Goal: Information Seeking & Learning: Learn about a topic

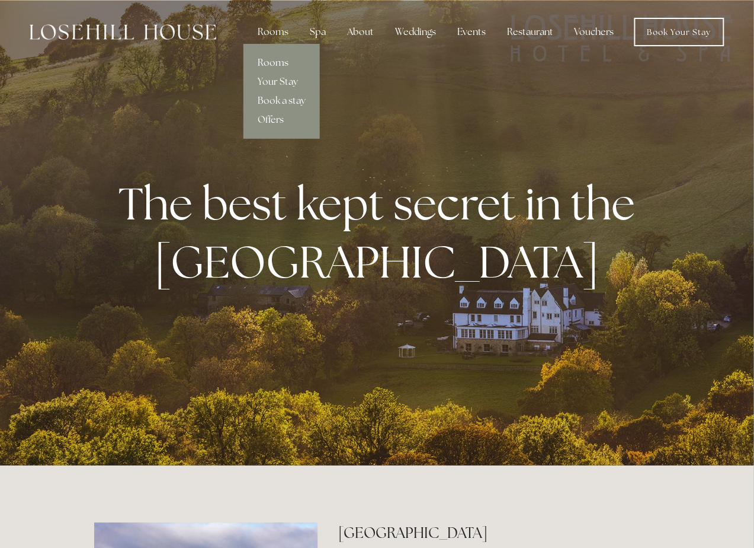
click at [283, 61] on link "Rooms" at bounding box center [282, 62] width 76 height 19
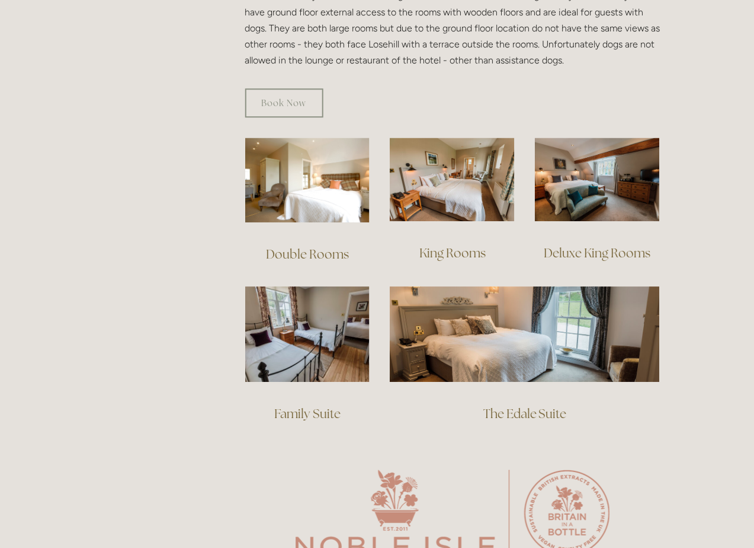
scroll to position [748, 0]
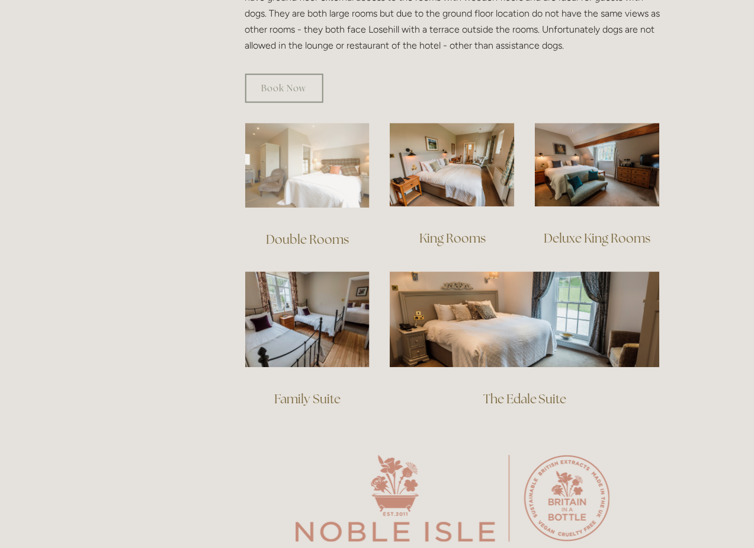
click at [331, 161] on img at bounding box center [307, 165] width 125 height 85
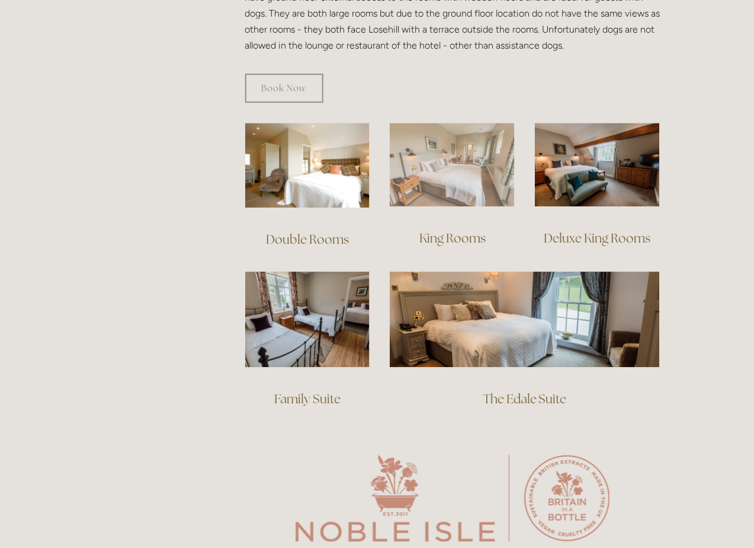
click at [427, 156] on img at bounding box center [452, 165] width 125 height 84
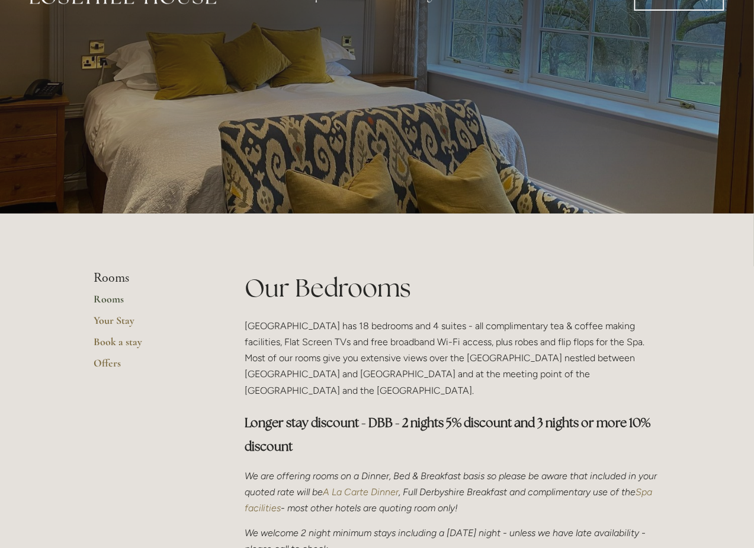
scroll to position [0, 0]
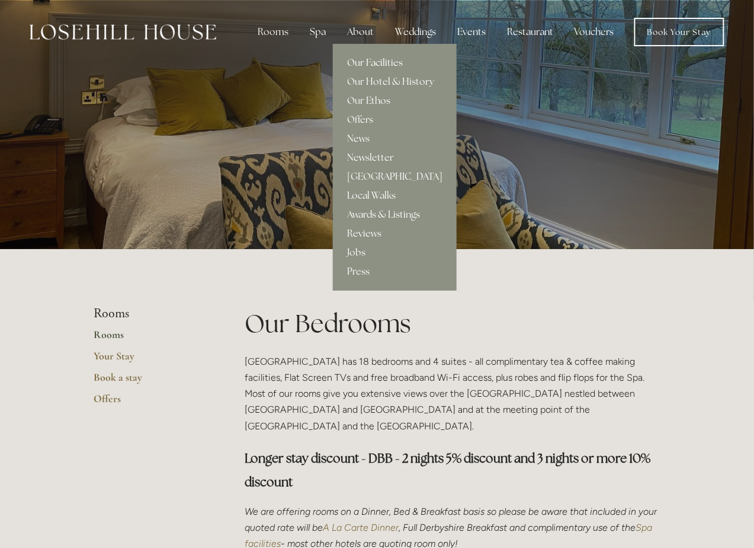
click at [369, 60] on link "Our Facilities" at bounding box center [395, 62] width 124 height 19
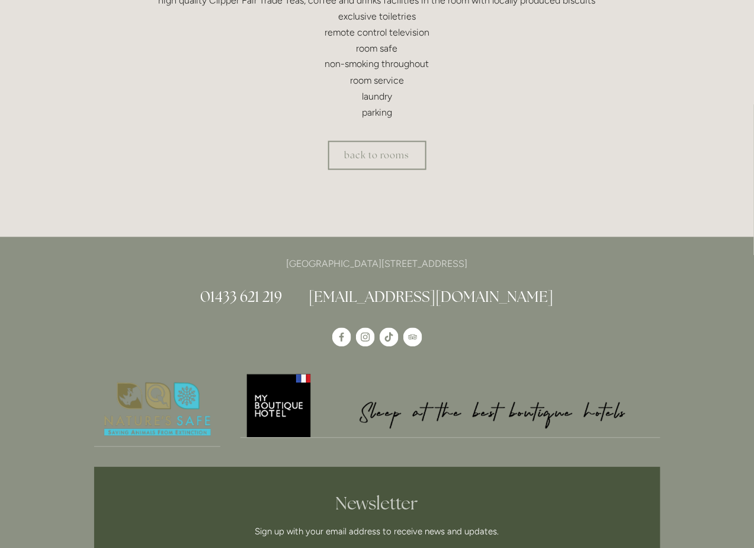
scroll to position [499, 0]
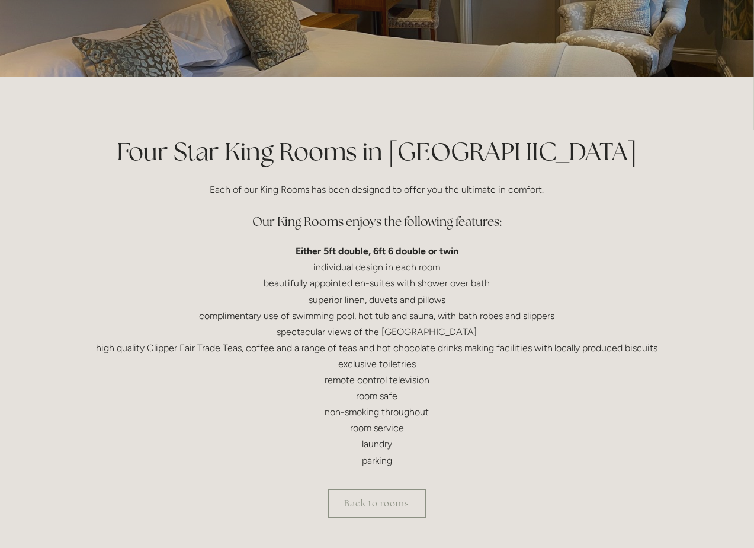
scroll to position [249, 0]
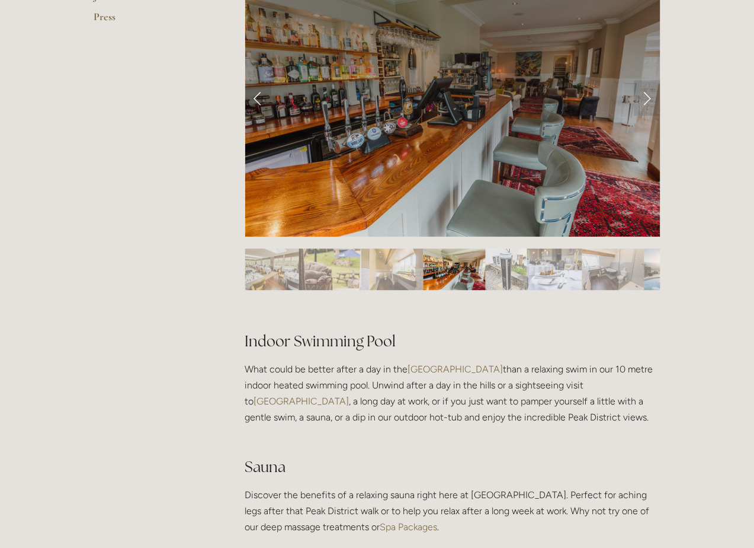
scroll to position [499, 0]
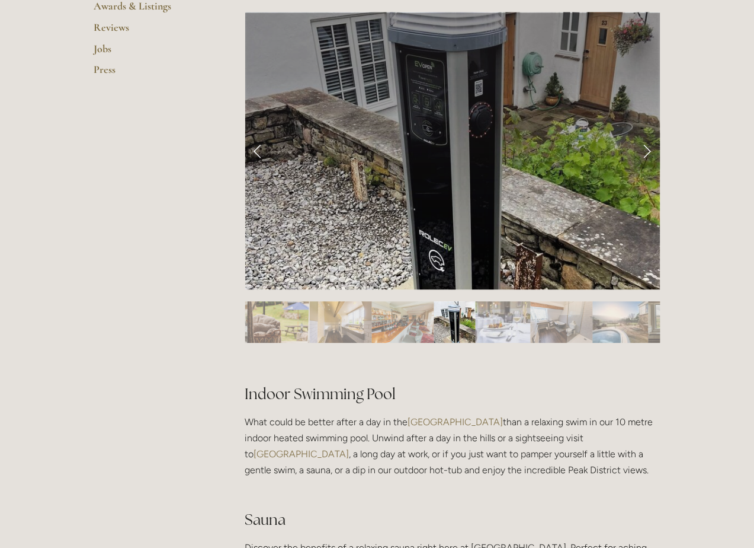
click at [645, 156] on link "Next Slide" at bounding box center [648, 151] width 26 height 36
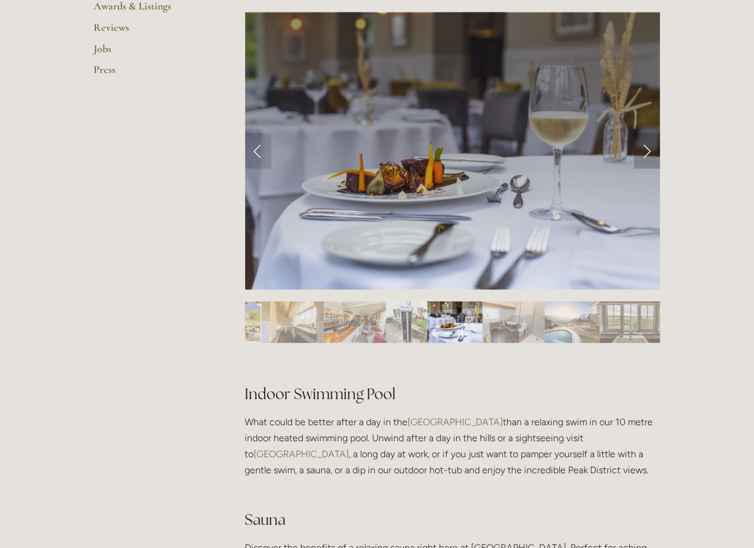
click at [645, 156] on link "Next Slide" at bounding box center [648, 151] width 26 height 36
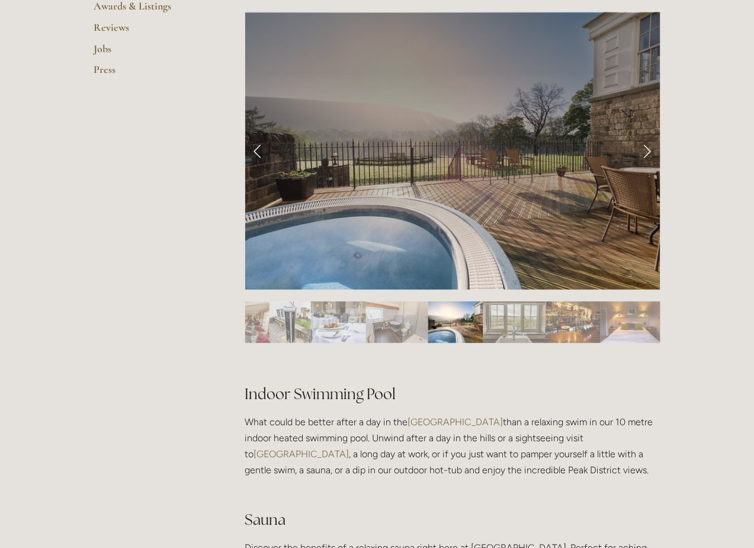
click at [645, 154] on link "Next Slide" at bounding box center [648, 151] width 26 height 36
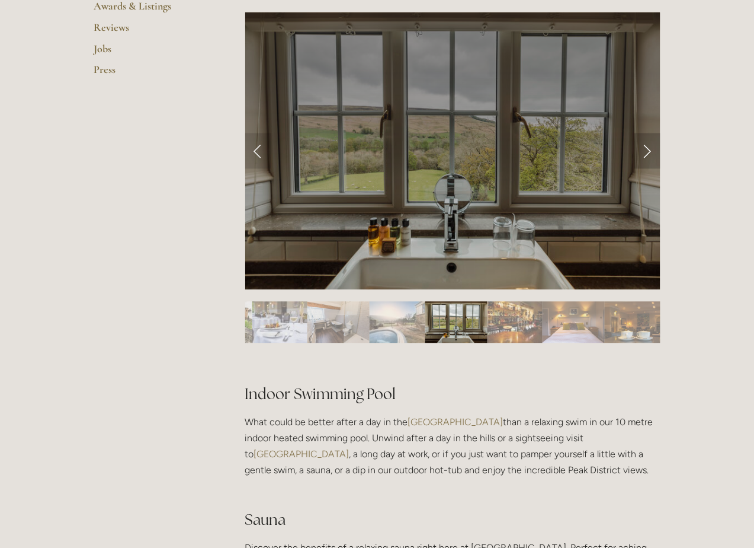
click at [645, 154] on link "Next Slide" at bounding box center [648, 151] width 26 height 36
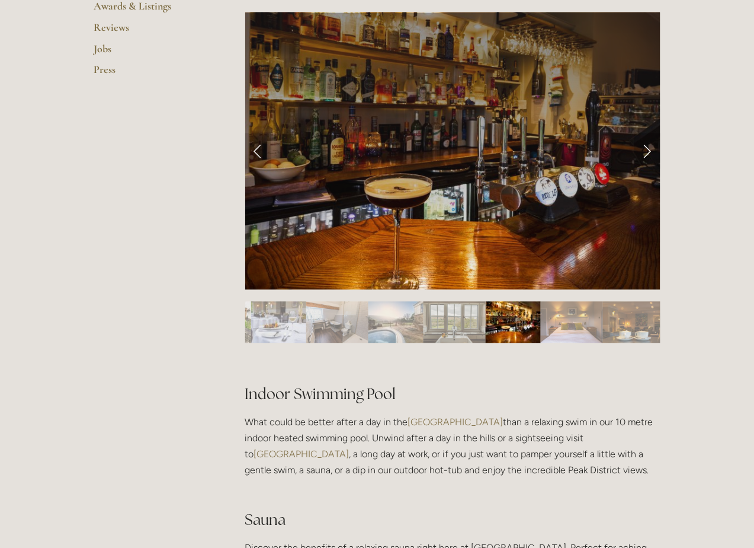
click at [646, 151] on link "Next Slide" at bounding box center [648, 151] width 26 height 36
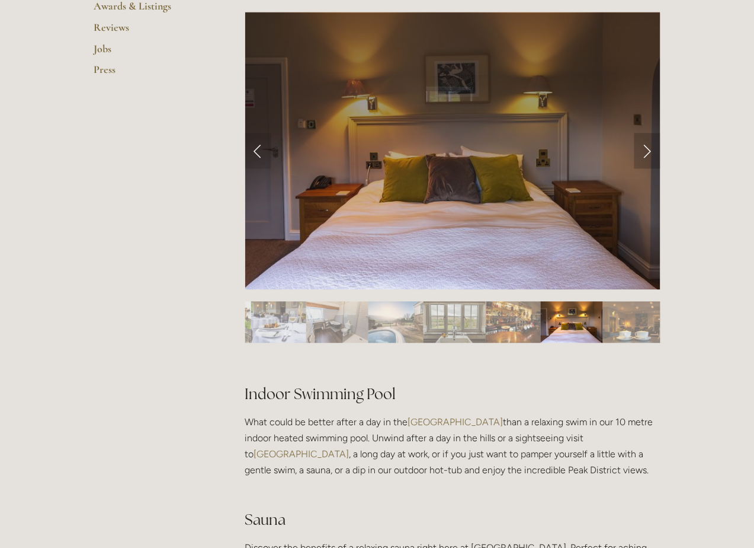
click at [646, 151] on link "Next Slide" at bounding box center [648, 151] width 26 height 36
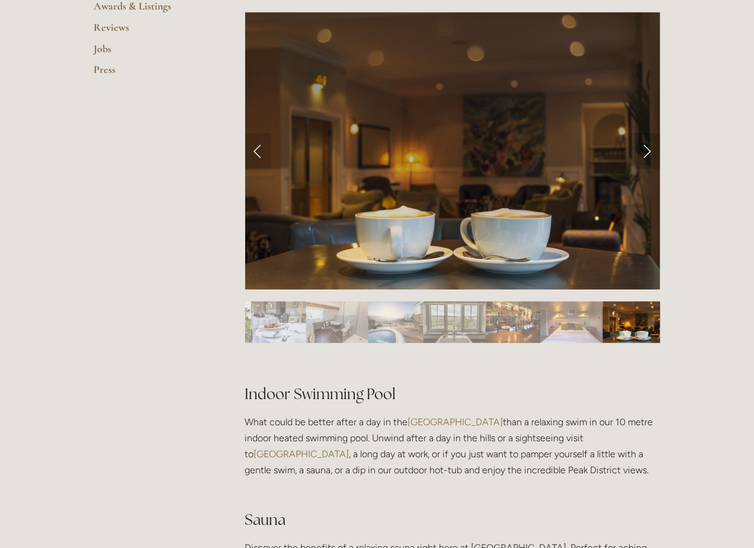
click at [646, 150] on link "Next Slide" at bounding box center [648, 151] width 26 height 36
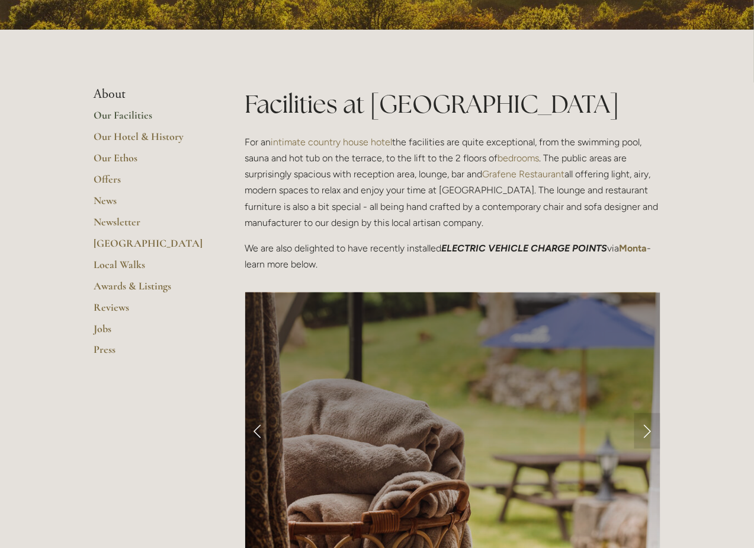
scroll to position [187, 0]
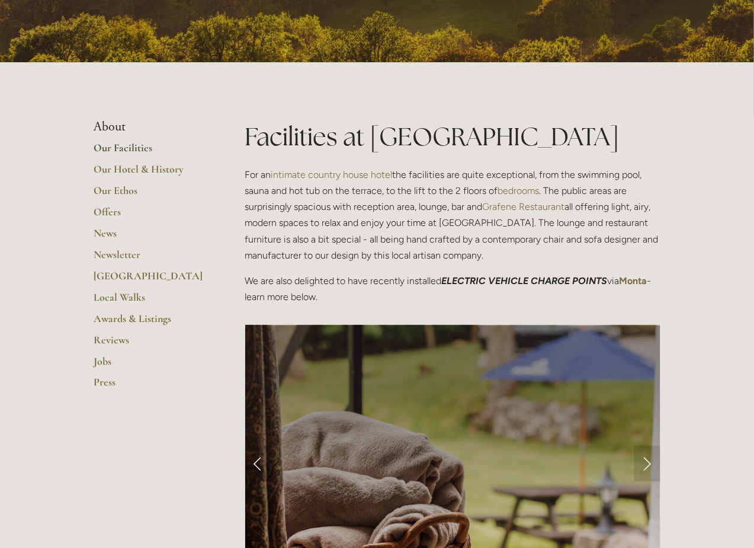
click at [136, 149] on link "Our Facilities" at bounding box center [150, 151] width 113 height 21
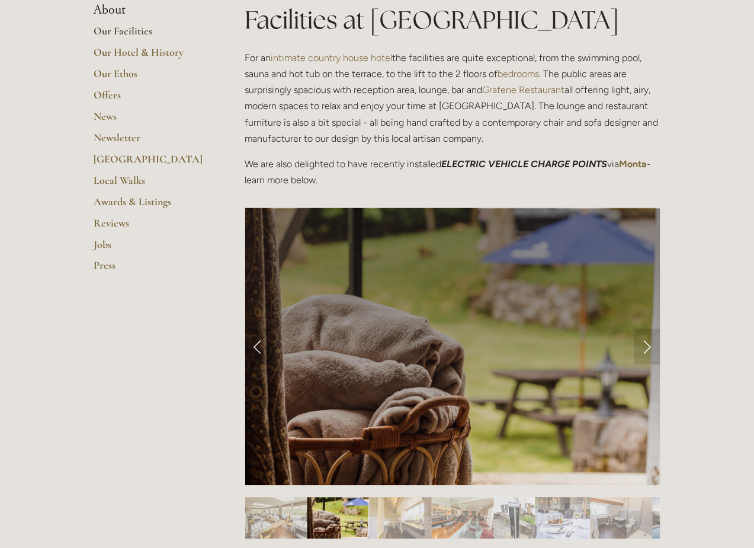
scroll to position [249, 0]
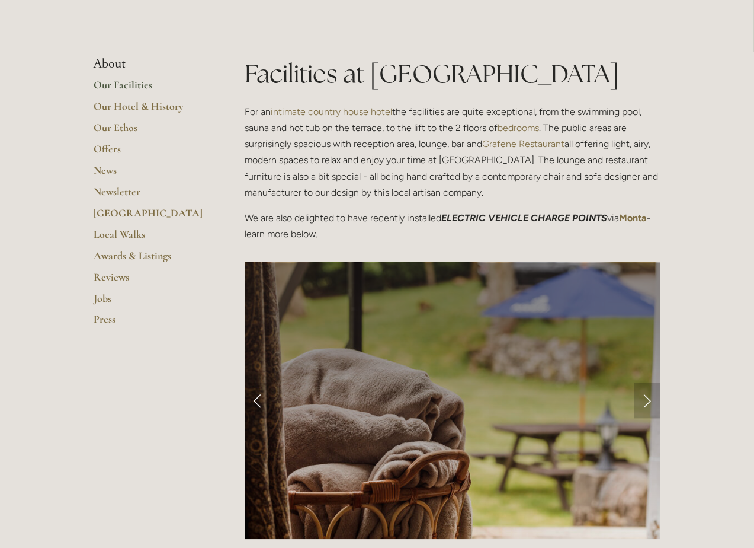
click at [641, 399] on link "Next Slide" at bounding box center [648, 401] width 26 height 36
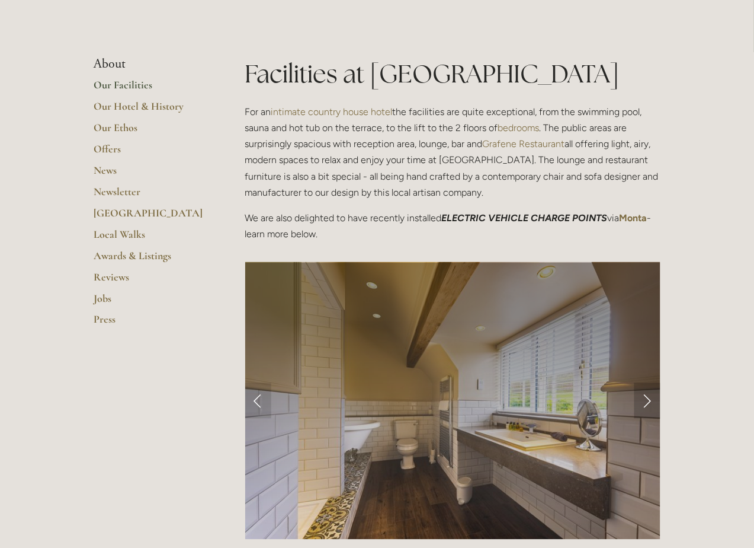
click at [650, 400] on link "Next Slide" at bounding box center [648, 401] width 26 height 36
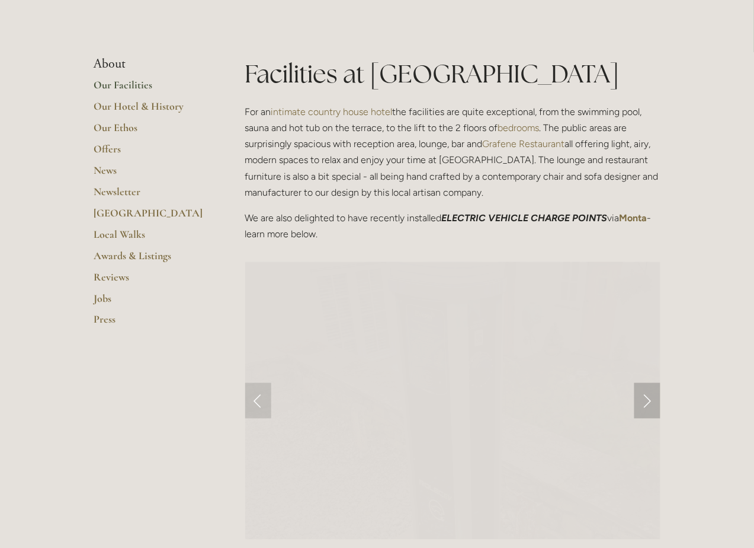
click at [646, 399] on link "Next Slide" at bounding box center [648, 401] width 26 height 36
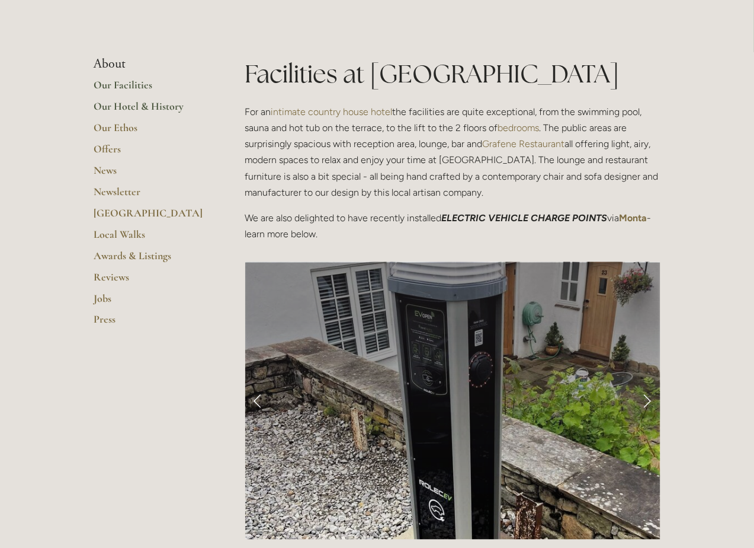
click at [133, 108] on link "Our Hotel & History" at bounding box center [150, 110] width 113 height 21
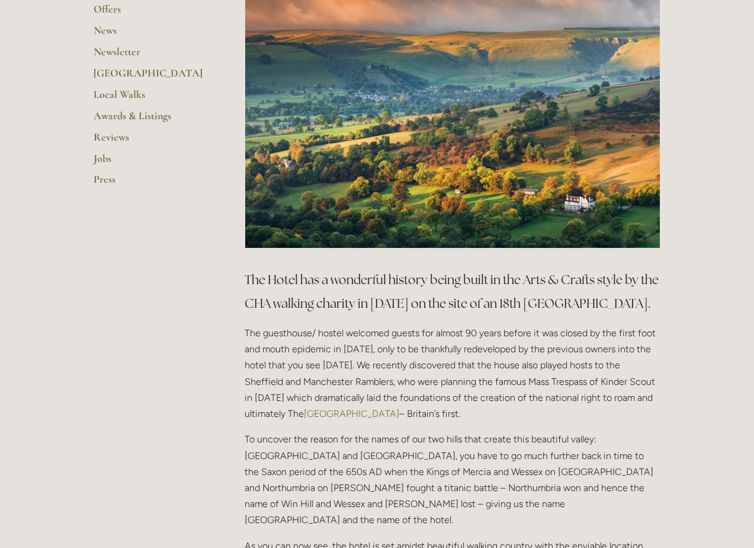
scroll to position [249, 0]
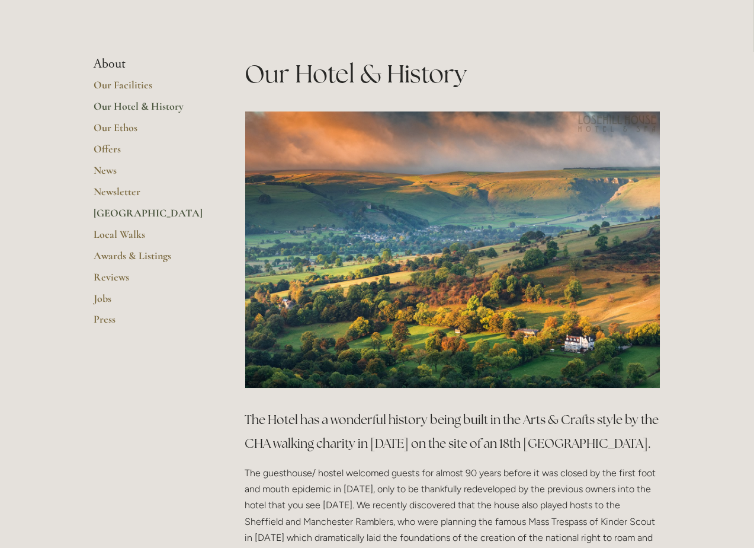
click at [128, 216] on link "[GEOGRAPHIC_DATA]" at bounding box center [150, 216] width 113 height 21
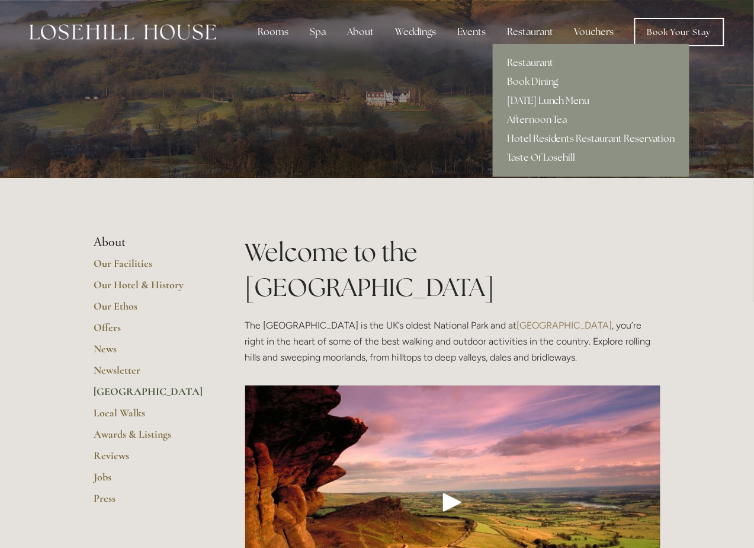
click at [522, 33] on div "Restaurant" at bounding box center [530, 32] width 65 height 24
